Goal: Navigation & Orientation: Go to known website

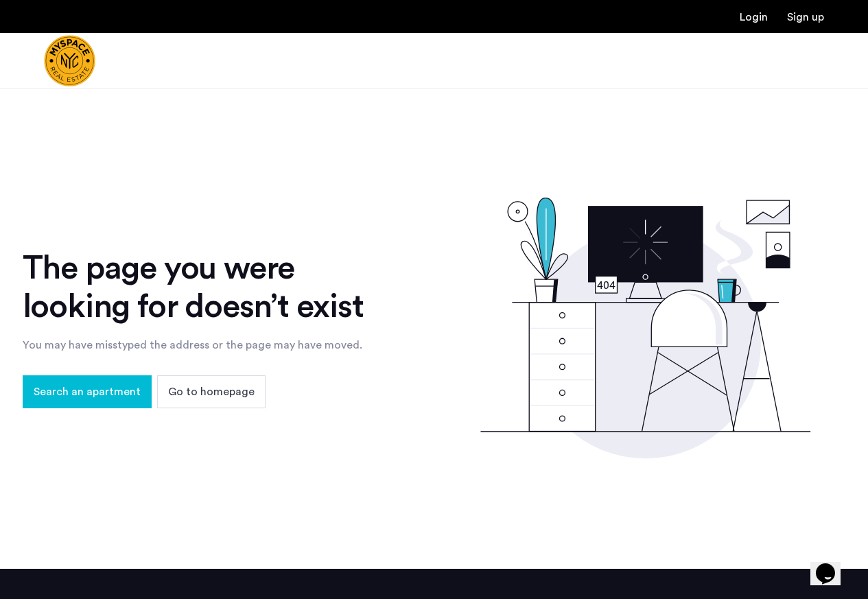
click at [704, 483] on div "The page you were looking for doesn’t exist You may have misstyped the address …" at bounding box center [434, 328] width 868 height 481
